Goal: Communication & Community: Answer question/provide support

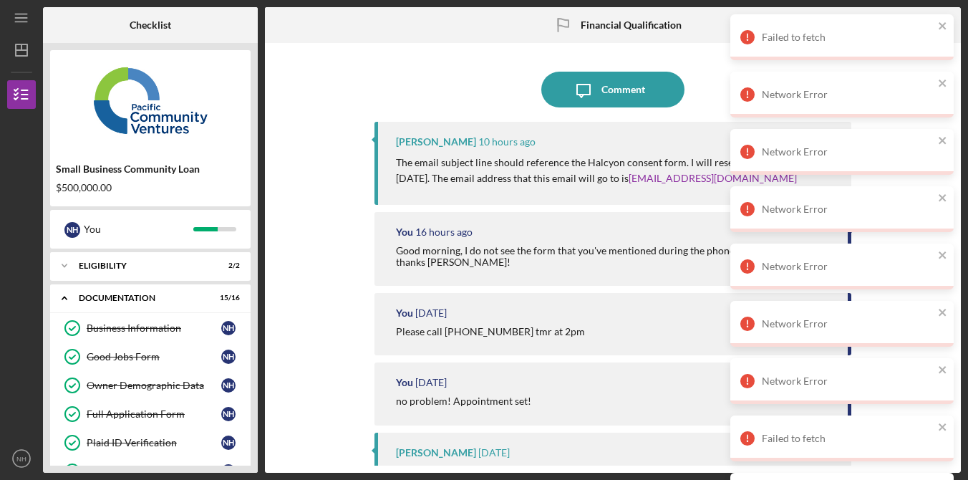
scroll to position [361, 0]
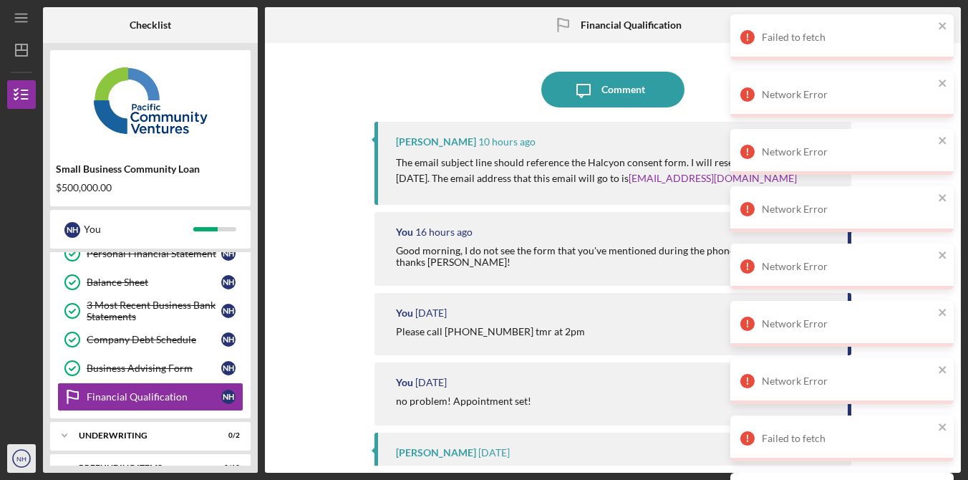
click at [24, 460] on text "NH" at bounding box center [21, 459] width 10 height 8
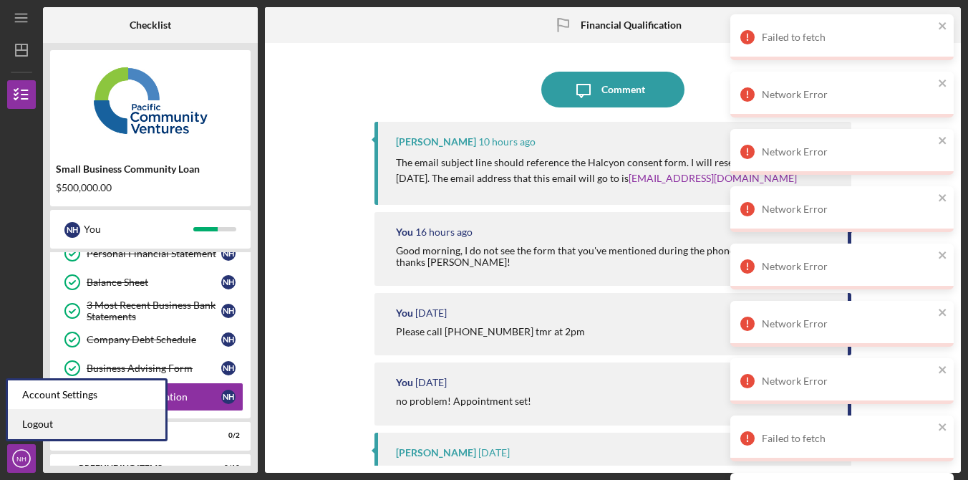
click at [66, 425] on link "Logout" at bounding box center [87, 424] width 158 height 29
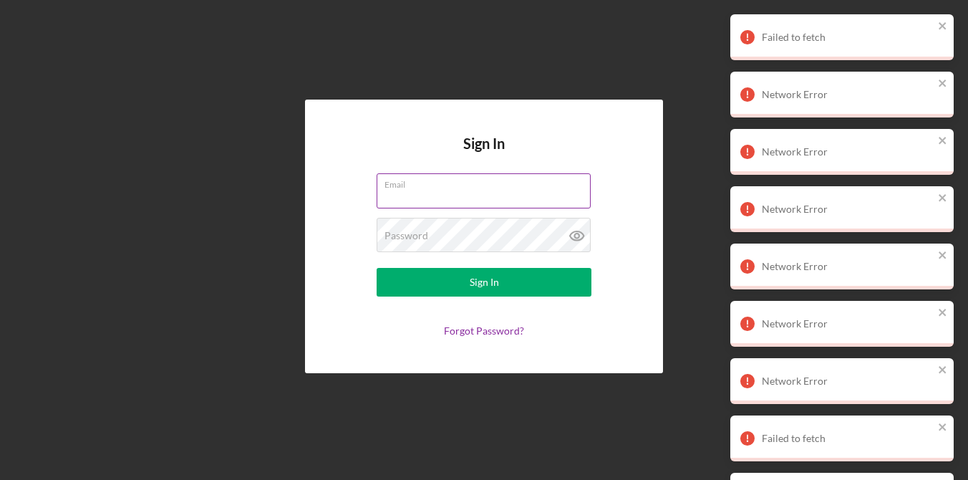
type input "[EMAIL_ADDRESS][DOMAIN_NAME]"
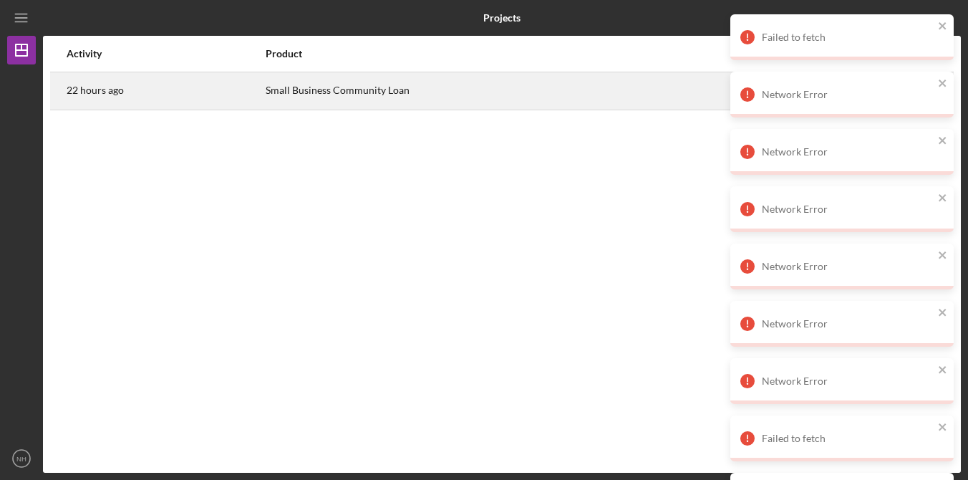
click at [488, 87] on div "Small Business Community Loan" at bounding box center [511, 91] width 491 height 36
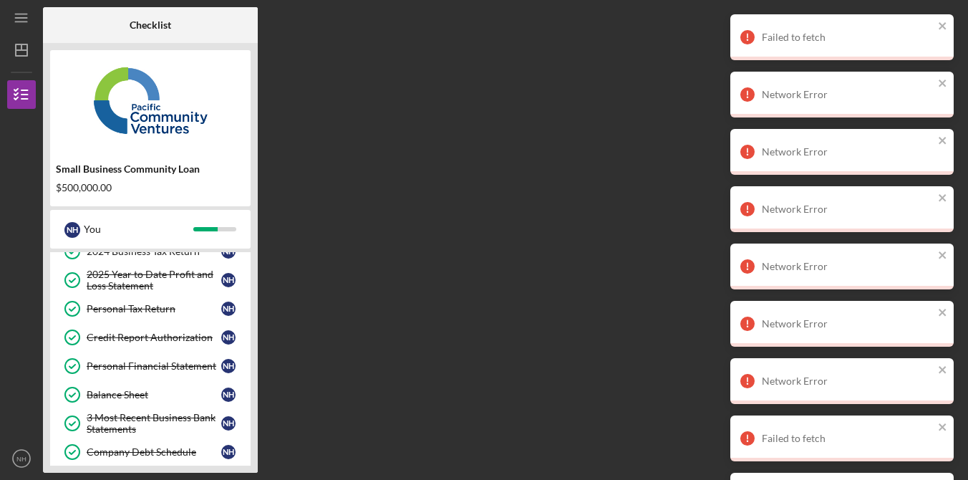
scroll to position [385, 0]
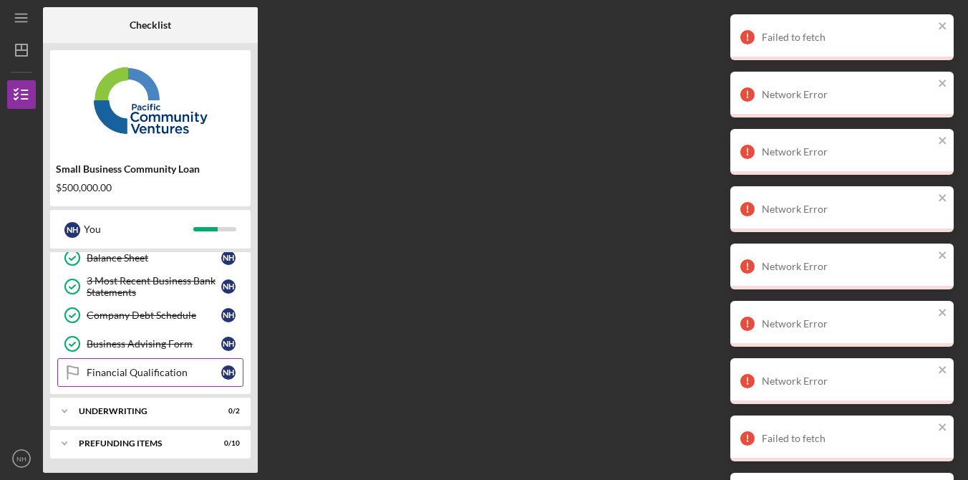
click at [155, 375] on div "Financial Qualification" at bounding box center [154, 372] width 135 height 11
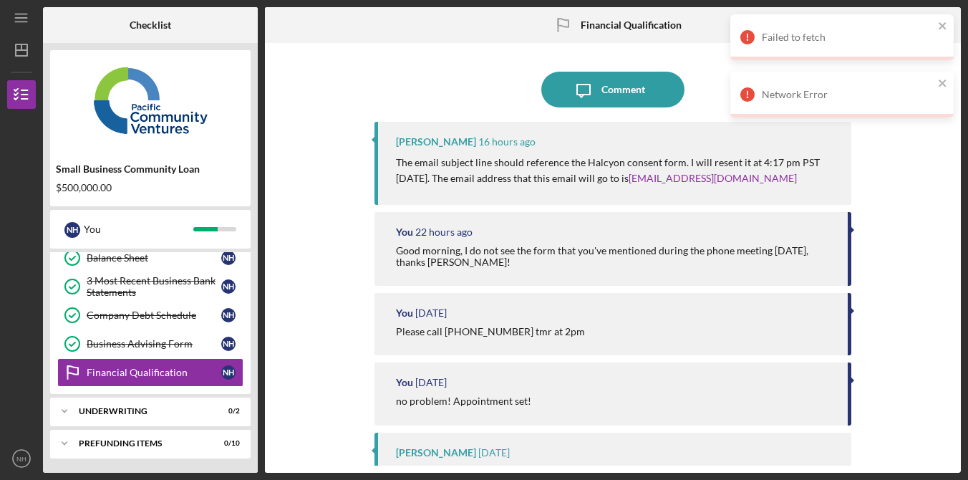
click at [440, 67] on div at bounding box center [613, 67] width 477 height 7
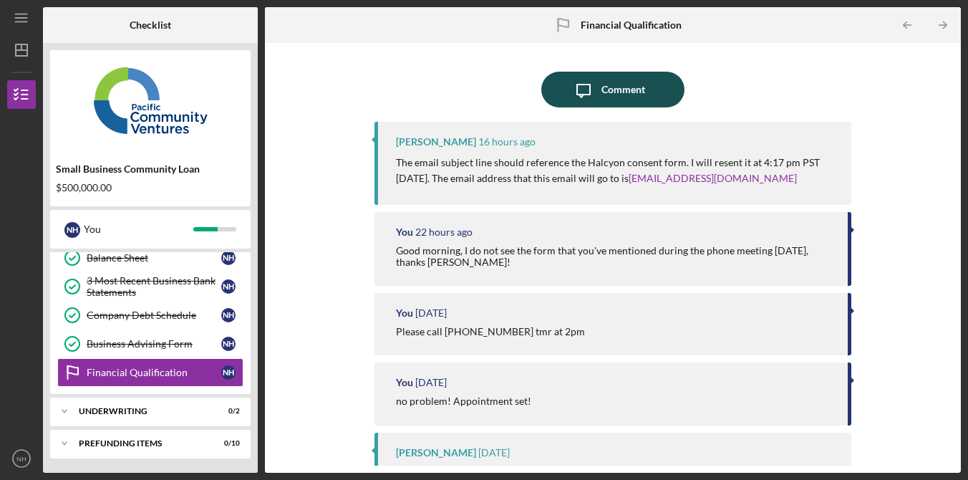
click at [626, 95] on div "Comment" at bounding box center [624, 90] width 44 height 36
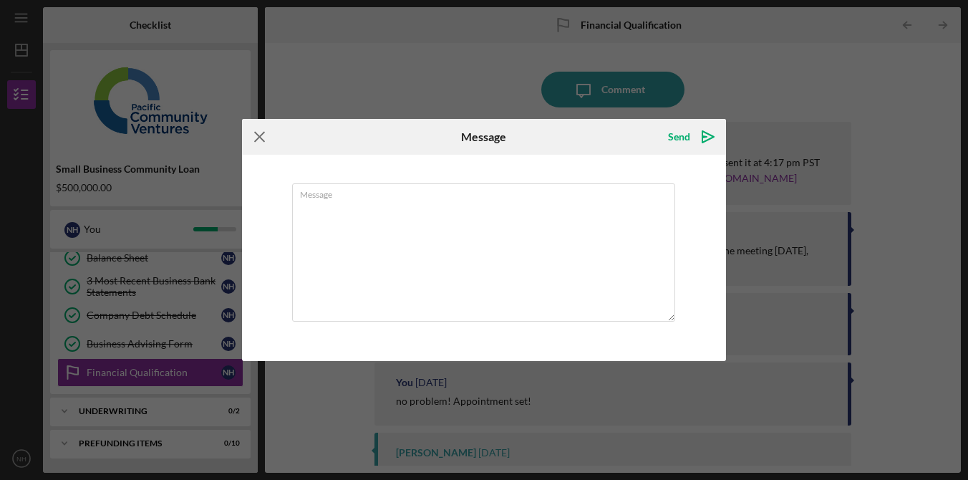
click at [262, 139] on icon "Icon/Menu Close" at bounding box center [260, 137] width 36 height 36
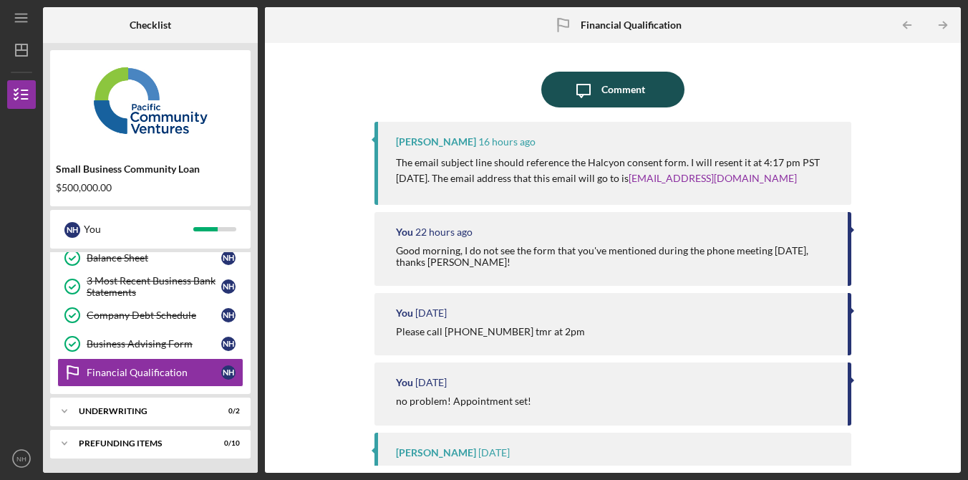
click at [604, 86] on div "Comment" at bounding box center [624, 90] width 44 height 36
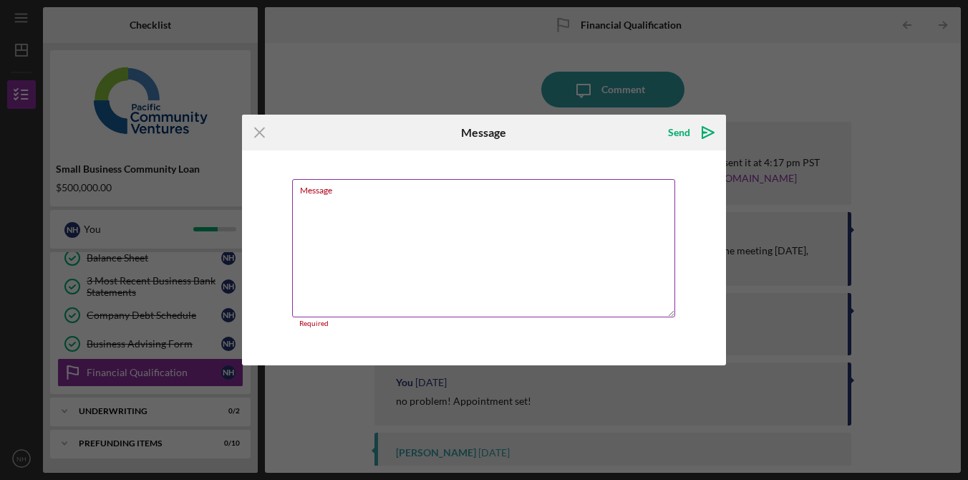
click at [512, 260] on textarea "Message" at bounding box center [483, 248] width 383 height 138
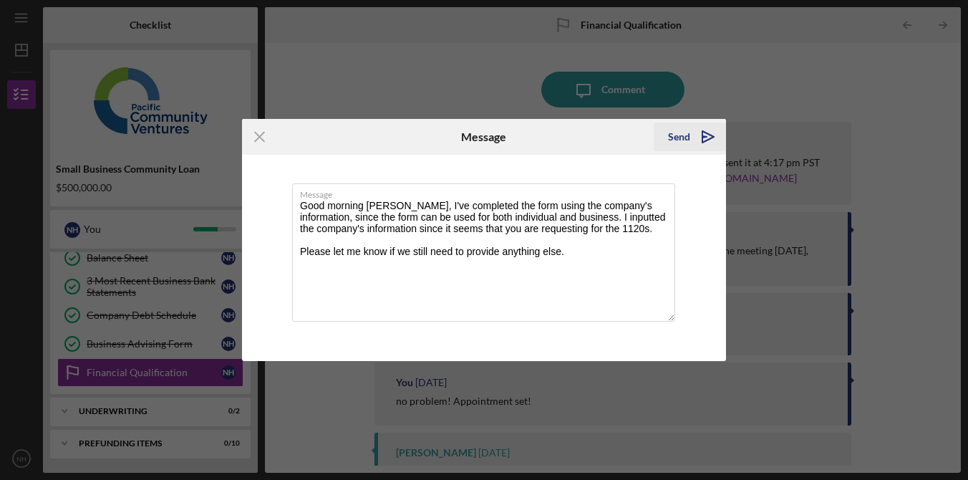
type textarea "Good morning [PERSON_NAME], I've completed the form using the company's informa…"
click at [689, 132] on div "Send" at bounding box center [679, 136] width 22 height 29
